Goal: Task Accomplishment & Management: Manage account settings

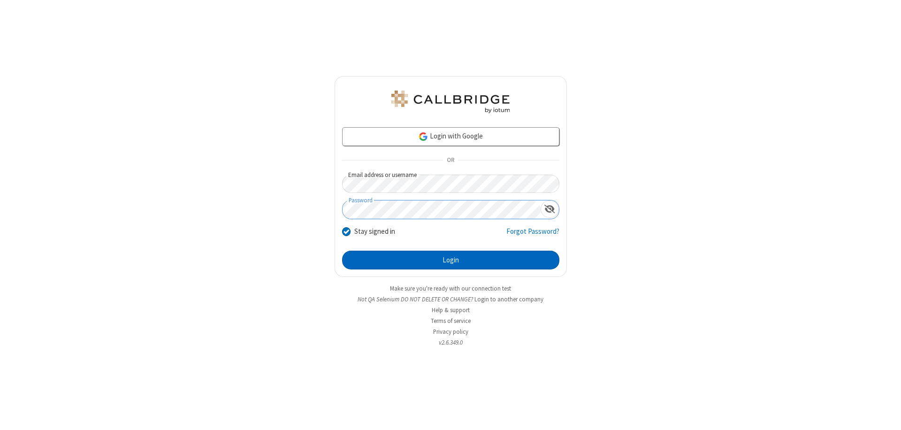
click at [450, 260] on button "Login" at bounding box center [450, 260] width 217 height 19
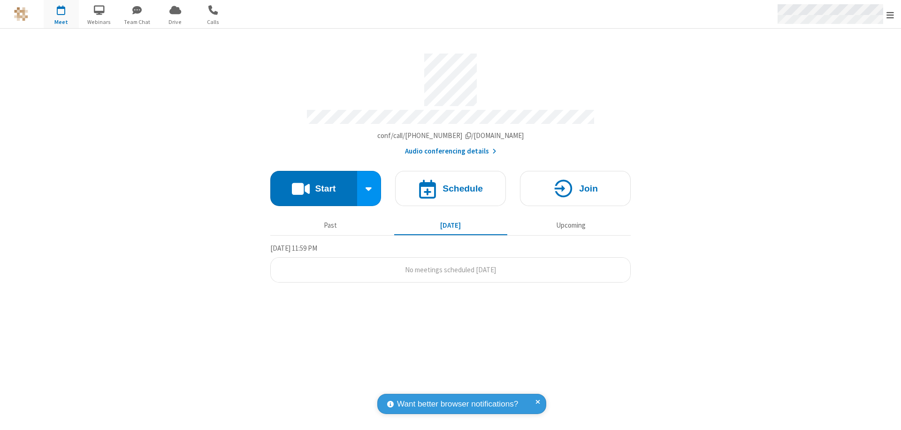
click at [890, 15] on span "Open menu" at bounding box center [890, 14] width 8 height 9
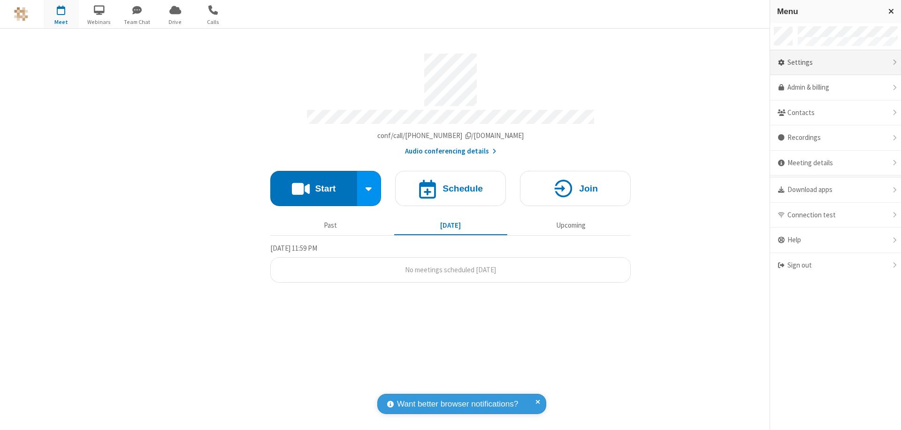
click at [835, 62] on div "Settings" at bounding box center [835, 62] width 131 height 25
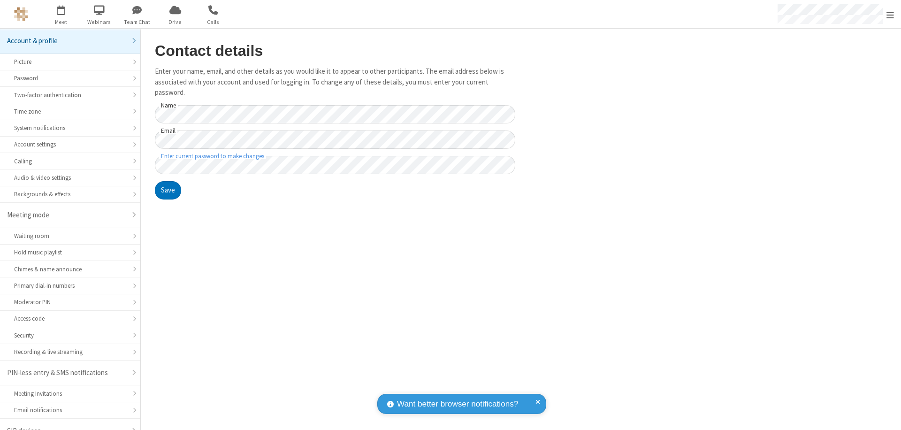
scroll to position [13, 0]
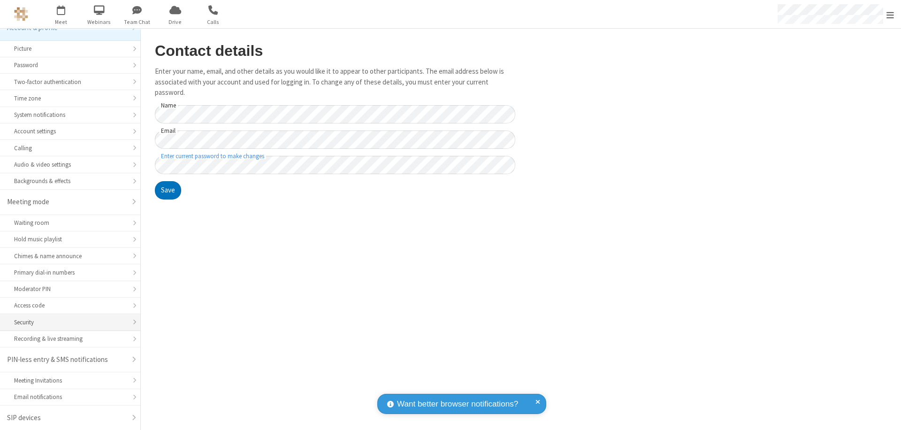
click at [67, 322] on div "Security" at bounding box center [70, 322] width 112 height 9
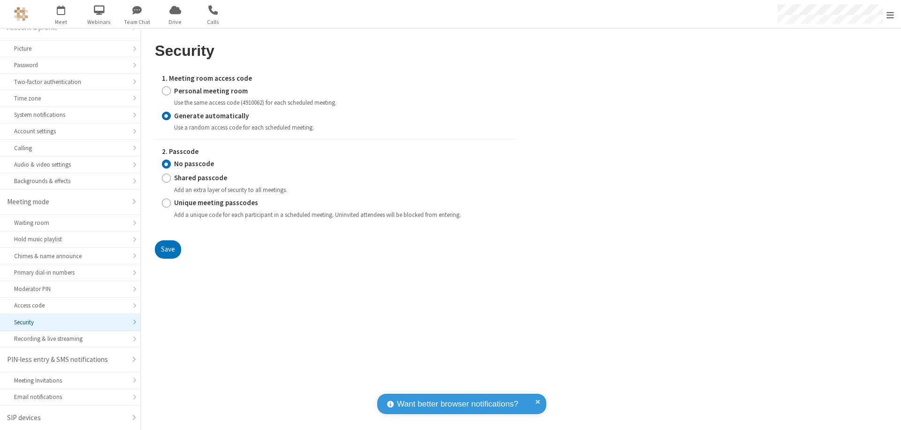
click at [166, 115] on input "Generate automatically" at bounding box center [166, 116] width 9 height 10
click at [166, 178] on input "Shared passcode" at bounding box center [166, 178] width 9 height 10
radio input "true"
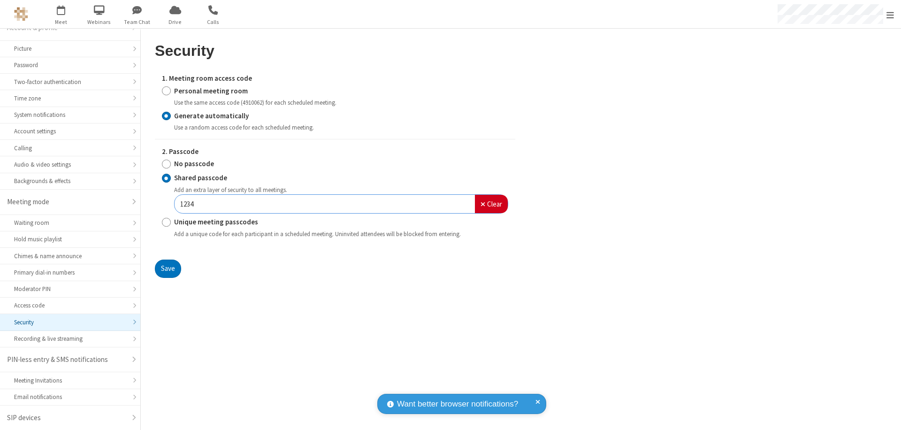
type input "1234"
click at [168, 268] on button "Save" at bounding box center [168, 268] width 26 height 19
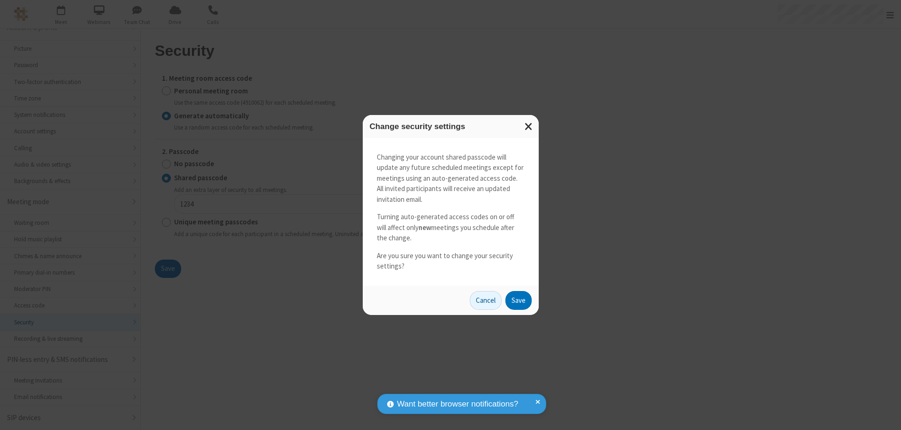
click at [518, 300] on button "Save" at bounding box center [518, 300] width 26 height 19
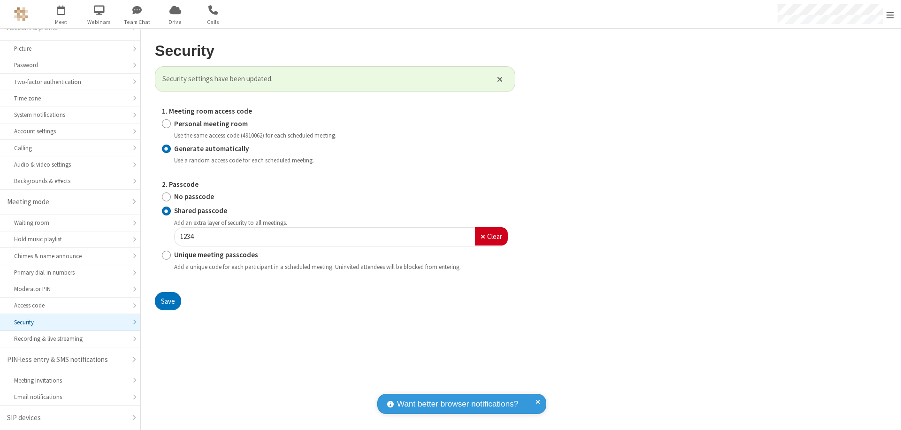
click at [890, 15] on span "Open menu" at bounding box center [890, 14] width 8 height 9
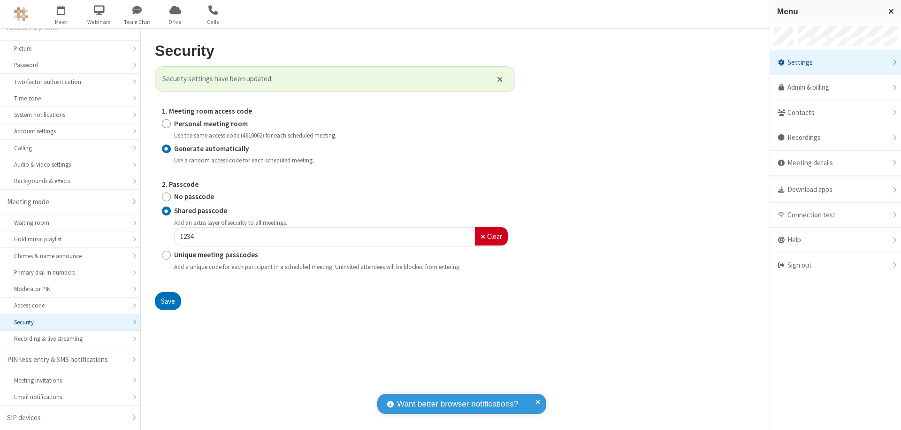
click at [61, 14] on span "button" at bounding box center [61, 10] width 35 height 16
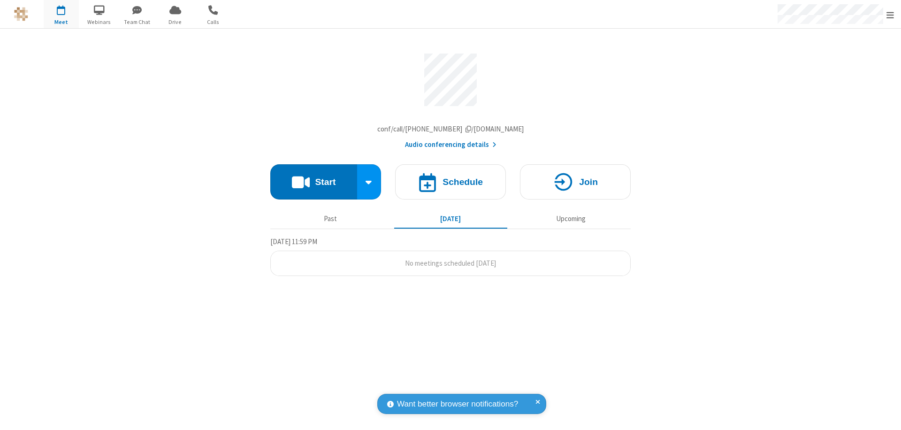
click at [450, 184] on h4 "Schedule" at bounding box center [462, 181] width 40 height 9
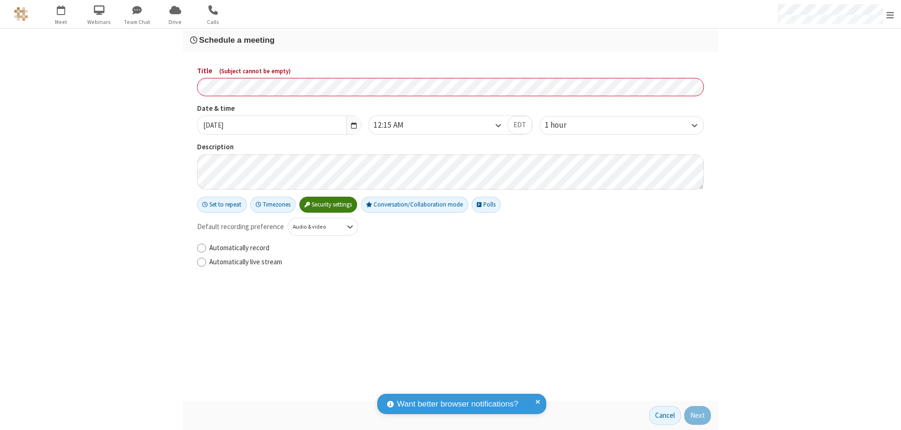
click at [450, 40] on h3 "Schedule a meeting" at bounding box center [450, 40] width 521 height 9
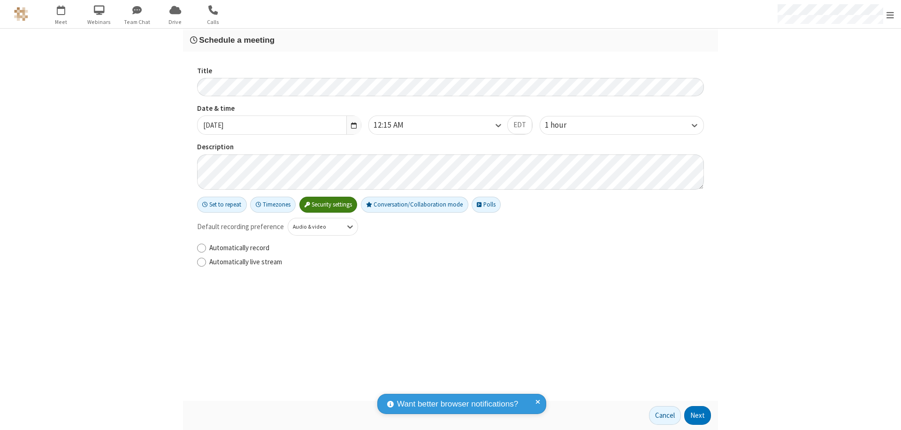
click at [698, 415] on button "Next" at bounding box center [697, 415] width 27 height 19
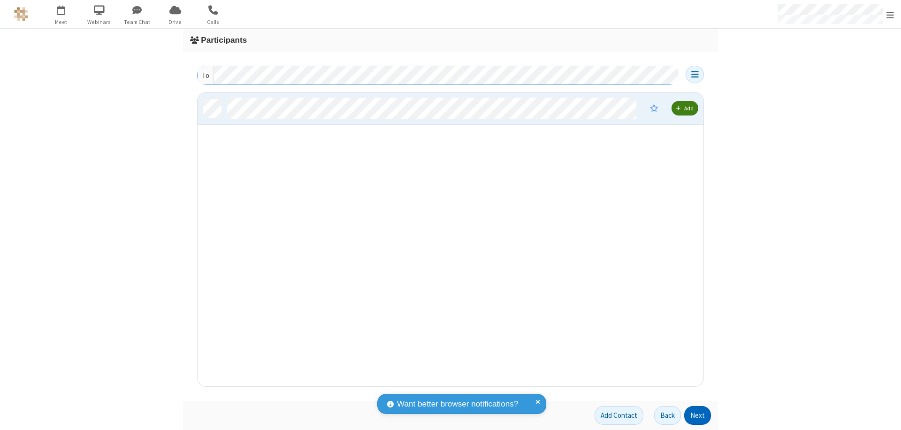
click at [698, 415] on button "Next" at bounding box center [697, 415] width 27 height 19
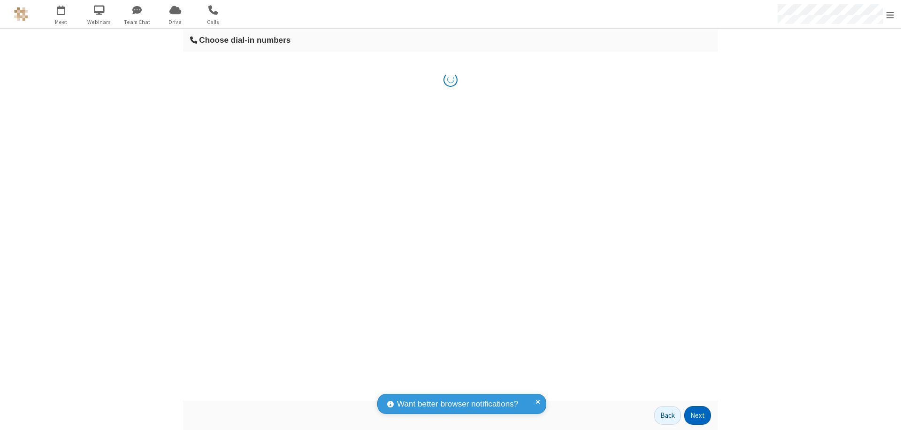
click at [698, 415] on button "Next" at bounding box center [697, 415] width 27 height 19
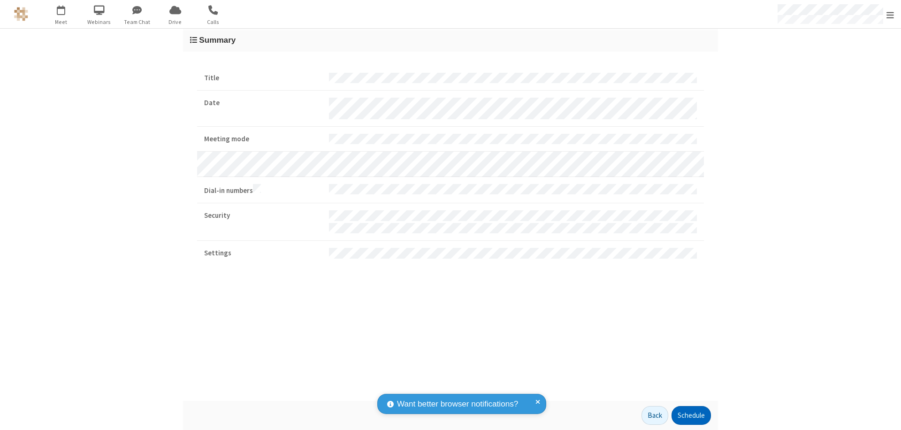
click at [691, 415] on button "Schedule" at bounding box center [690, 415] width 39 height 19
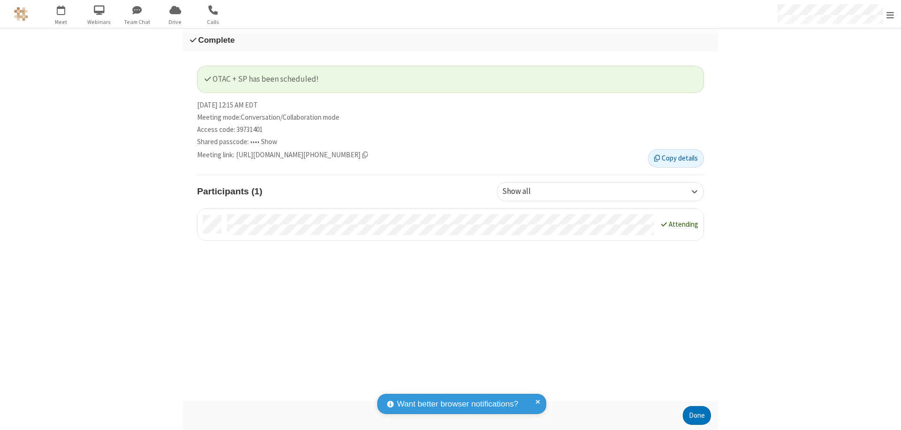
click at [890, 14] on span "Open menu" at bounding box center [890, 14] width 8 height 9
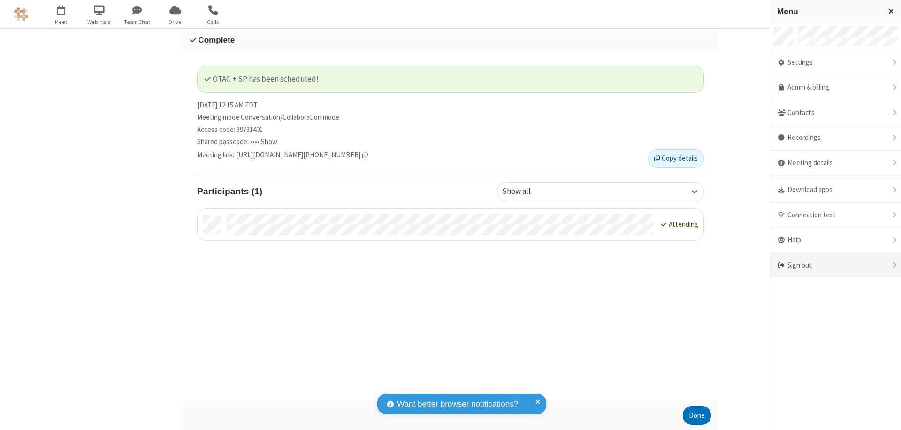
click at [835, 265] on div "Sign out" at bounding box center [835, 265] width 131 height 25
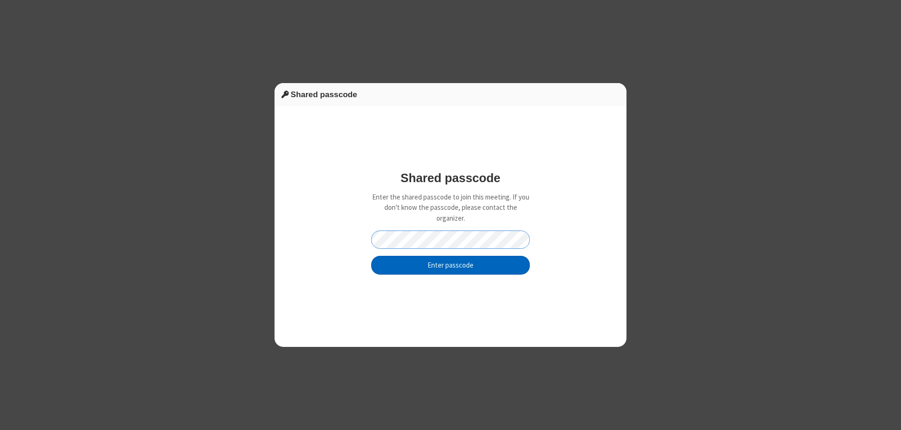
click at [450, 265] on button "Enter passcode" at bounding box center [450, 265] width 159 height 19
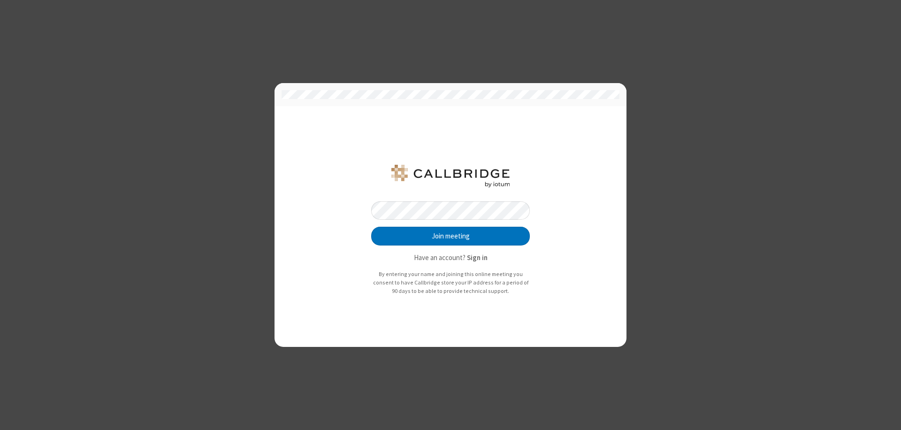
click at [450, 236] on button "Join meeting" at bounding box center [450, 236] width 159 height 19
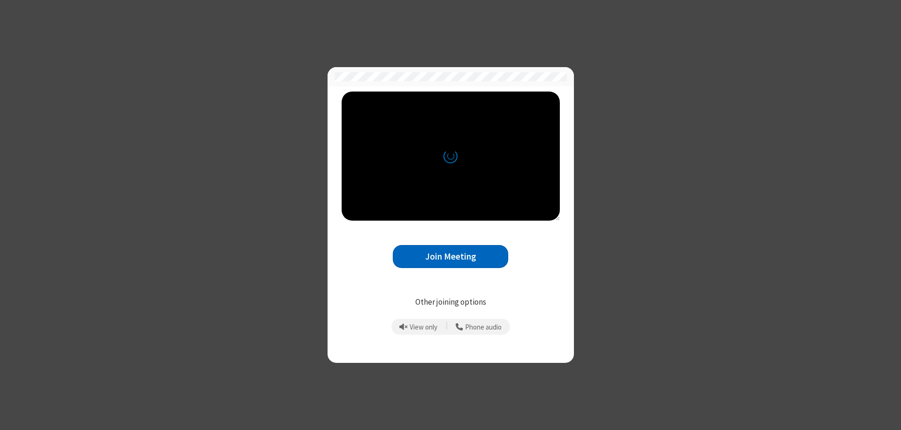
click at [450, 256] on button "Join Meeting" at bounding box center [450, 256] width 115 height 23
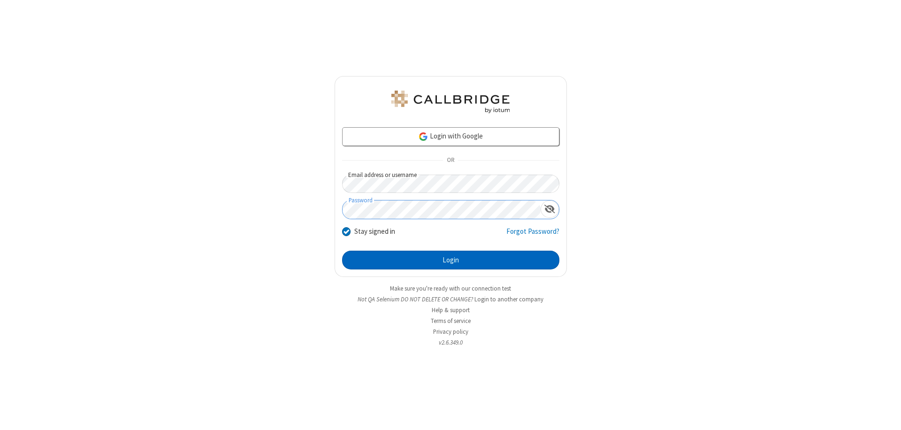
click at [450, 260] on button "Login" at bounding box center [450, 260] width 217 height 19
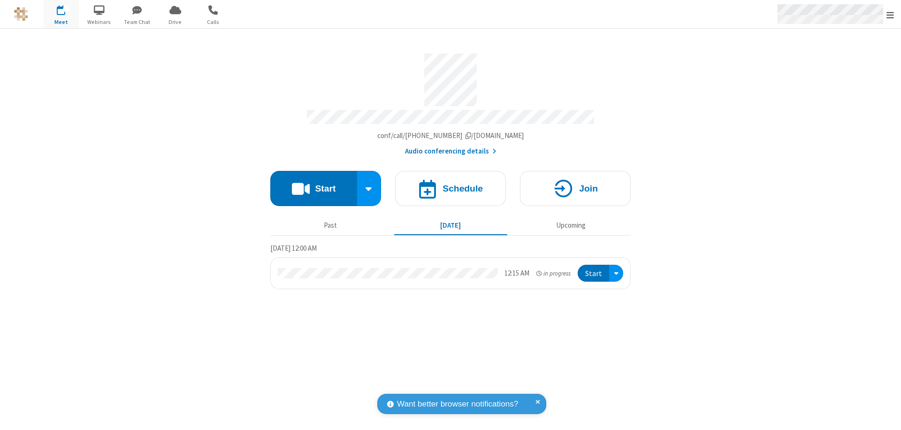
click at [890, 15] on span "Open menu" at bounding box center [890, 14] width 8 height 9
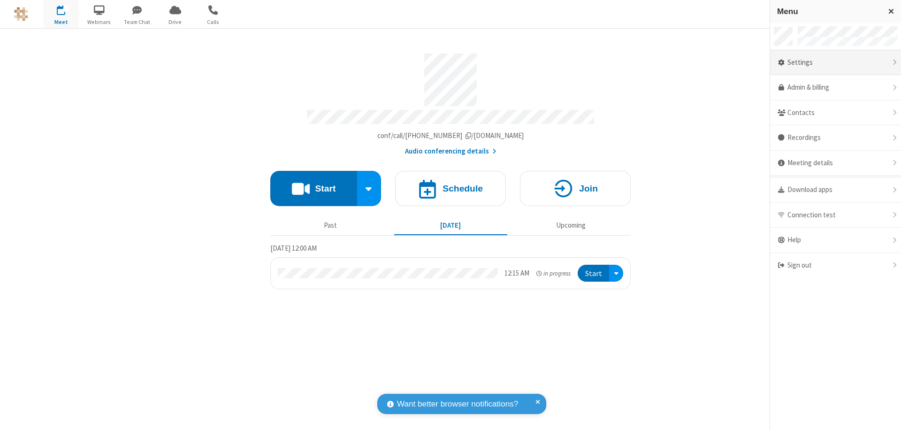
click at [835, 62] on div "Settings" at bounding box center [835, 62] width 131 height 25
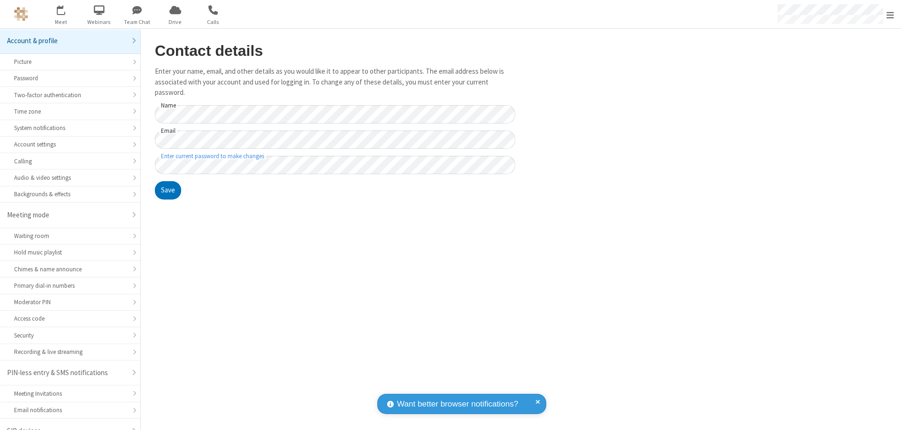
scroll to position [13, 0]
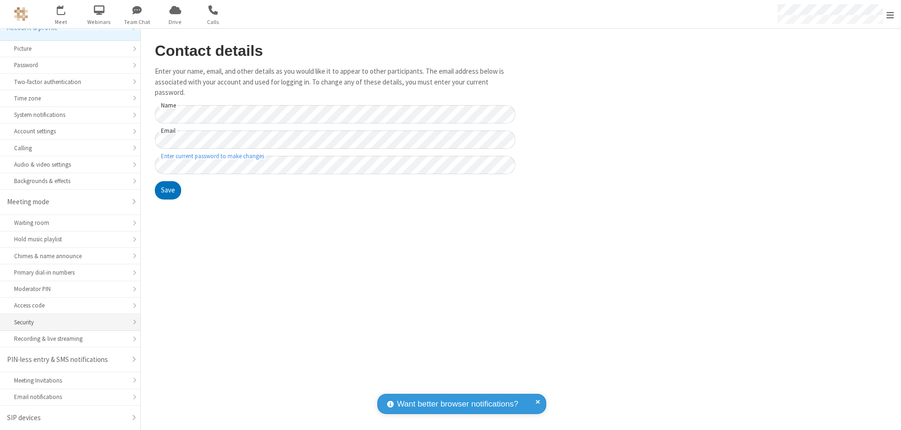
click at [67, 322] on div "Security" at bounding box center [70, 322] width 112 height 9
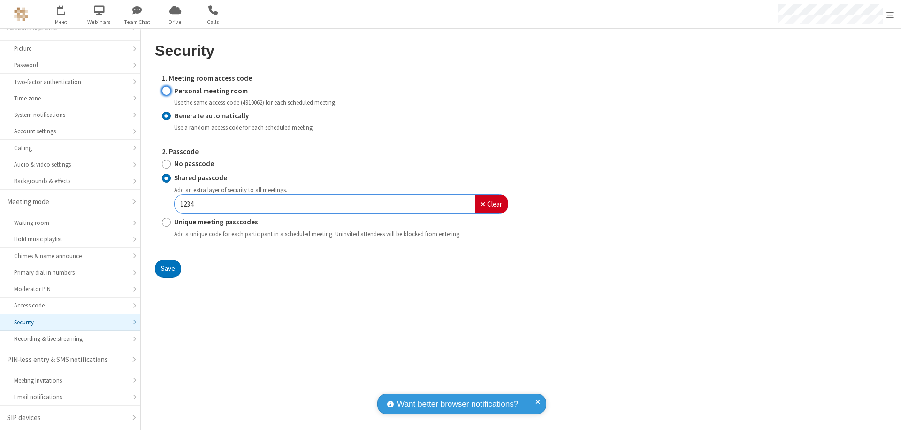
click at [166, 91] on input "Personal meeting room" at bounding box center [166, 91] width 9 height 10
radio input "true"
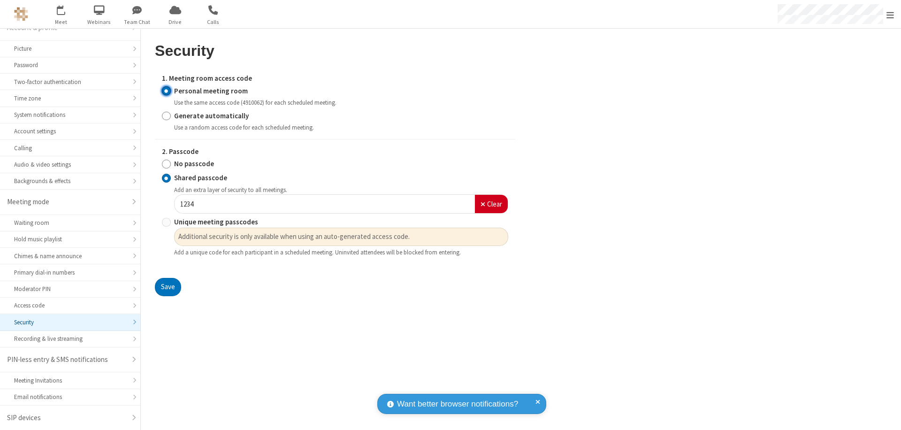
click at [166, 164] on input "No passcode" at bounding box center [166, 164] width 9 height 10
radio input "true"
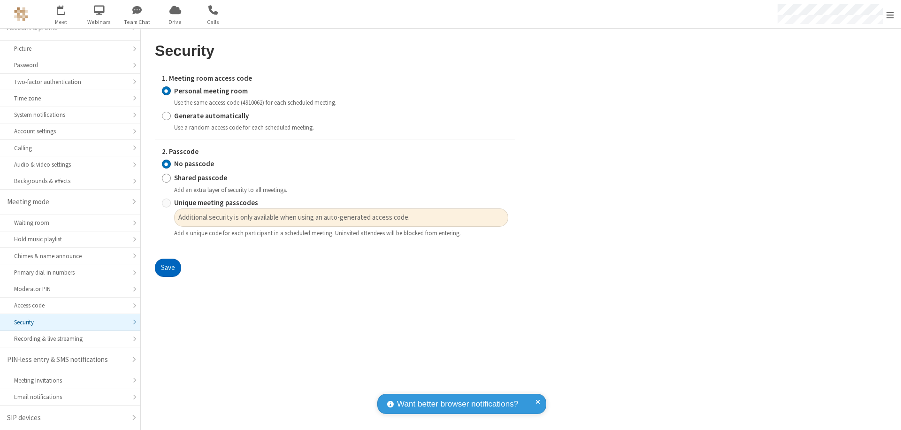
click at [168, 268] on button "Save" at bounding box center [168, 268] width 26 height 19
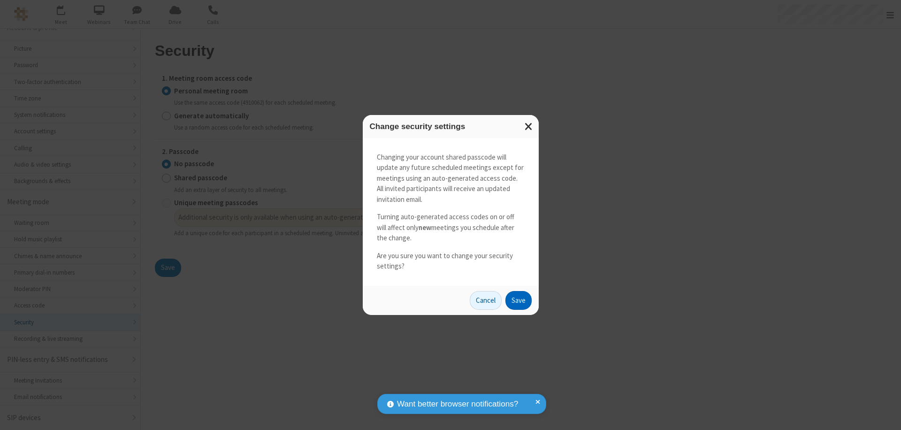
click at [518, 300] on button "Save" at bounding box center [518, 300] width 26 height 19
